Goal: Obtain resource: Obtain resource

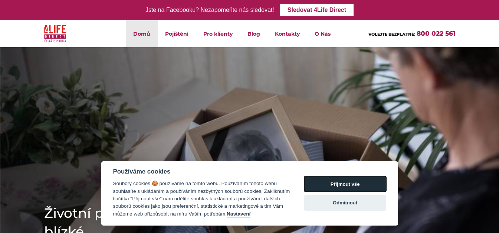
click at [342, 188] on button "Přijmout vše" at bounding box center [345, 184] width 82 height 16
checkbox input "true"
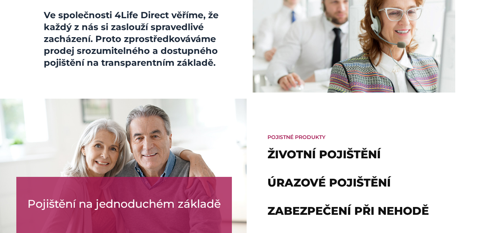
scroll to position [408, 0]
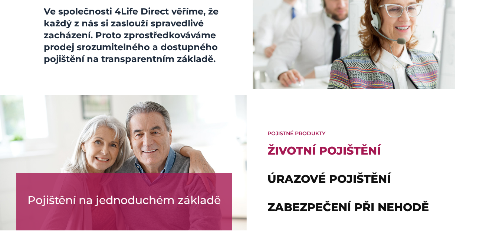
click at [348, 150] on link "Životní pojištění" at bounding box center [323, 151] width 113 height 14
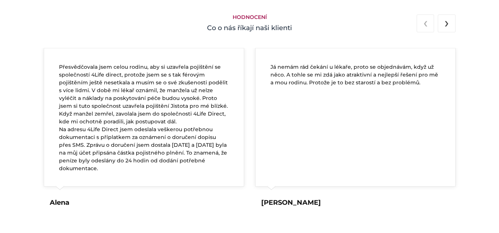
scroll to position [1517, 0]
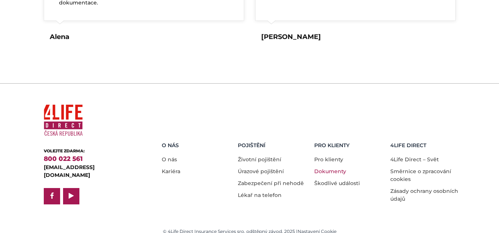
click at [325, 168] on font "Dokumenty" at bounding box center [330, 171] width 32 height 7
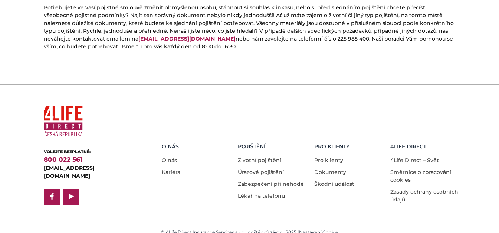
scroll to position [408, 0]
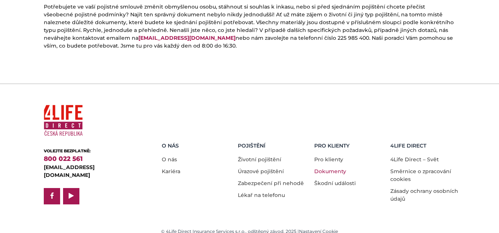
click at [334, 168] on link "Dokumenty" at bounding box center [330, 171] width 32 height 7
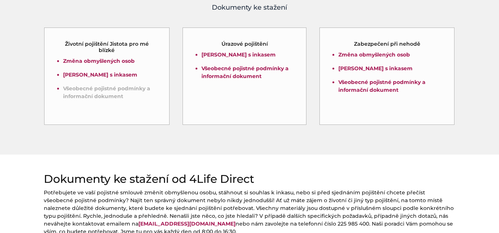
click at [100, 95] on link "Všeobecné pojistné podmínky a informační dokument" at bounding box center [106, 92] width 87 height 14
